Goal: Transaction & Acquisition: Complete application form

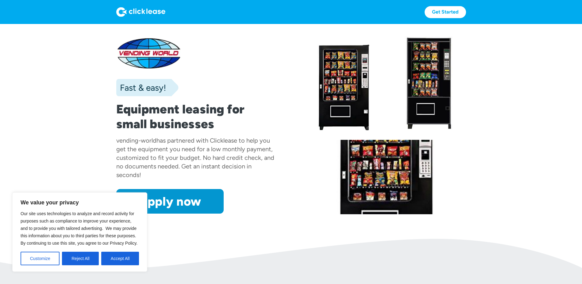
click at [356, 169] on div at bounding box center [386, 177] width 159 height 74
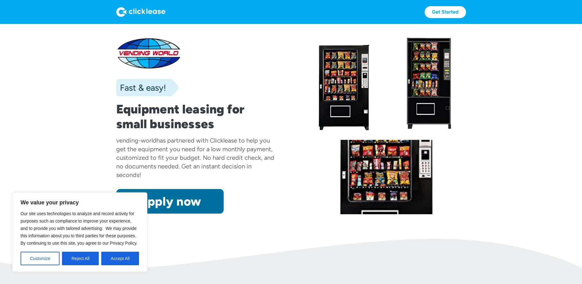
click at [181, 201] on link "Apply now" at bounding box center [169, 201] width 107 height 25
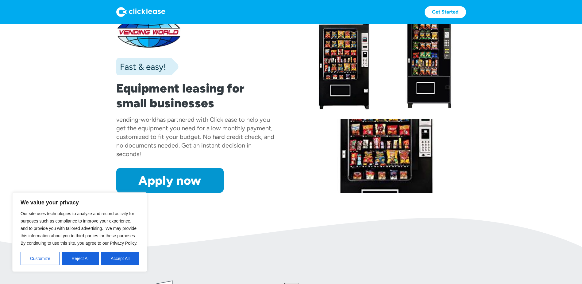
scroll to position [31, 0]
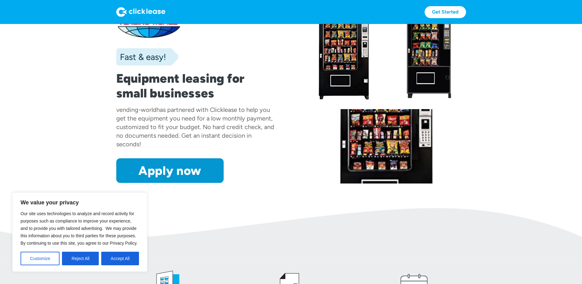
drag, startPoint x: 117, startPoint y: 254, endPoint x: 121, endPoint y: 254, distance: 4.0
click at [117, 254] on button "Accept All" at bounding box center [120, 258] width 38 height 14
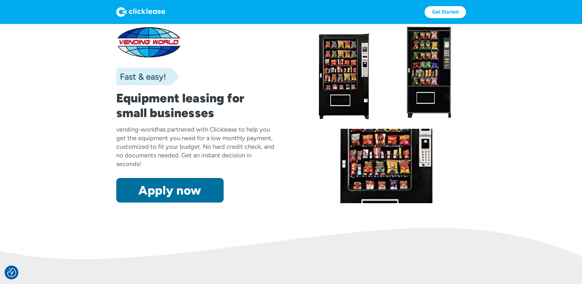
scroll to position [0, 0]
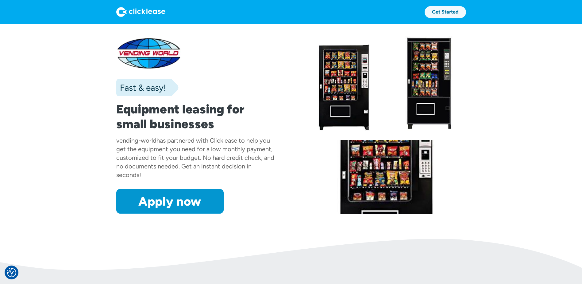
click at [440, 12] on link "Get Started" at bounding box center [445, 12] width 41 height 12
